Goal: Task Accomplishment & Management: Use online tool/utility

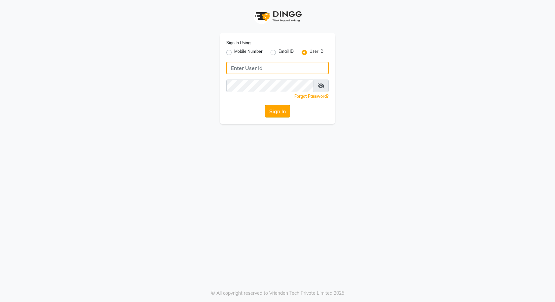
type input "e3591-01"
click at [281, 114] on button "Sign In" at bounding box center [277, 111] width 25 height 13
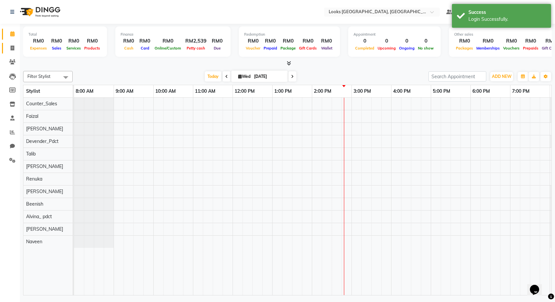
click at [9, 53] on link "Invoice" at bounding box center [10, 48] width 16 height 11
select select "service"
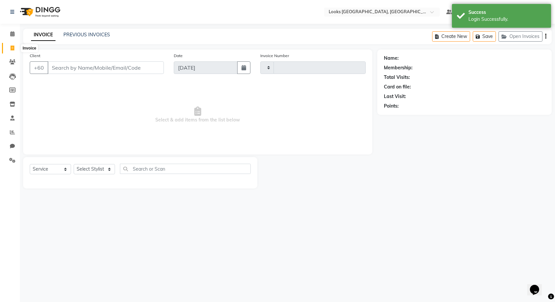
type input "1233"
select select "8109"
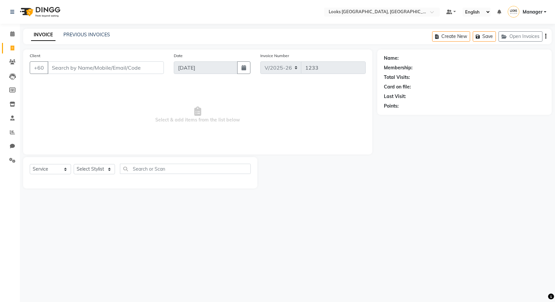
click at [523, 156] on div "Name: Membership: Total Visits: Card on file: Last Visit: Points:" at bounding box center [466, 119] width 179 height 139
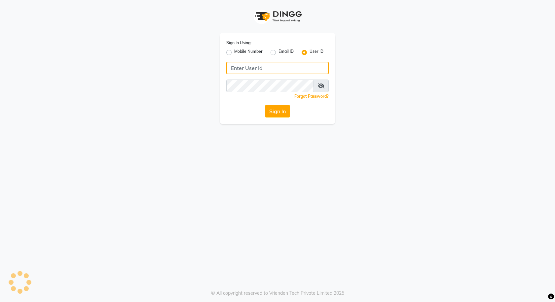
type input "e3591-01"
